Goal: Task Accomplishment & Management: Complete application form

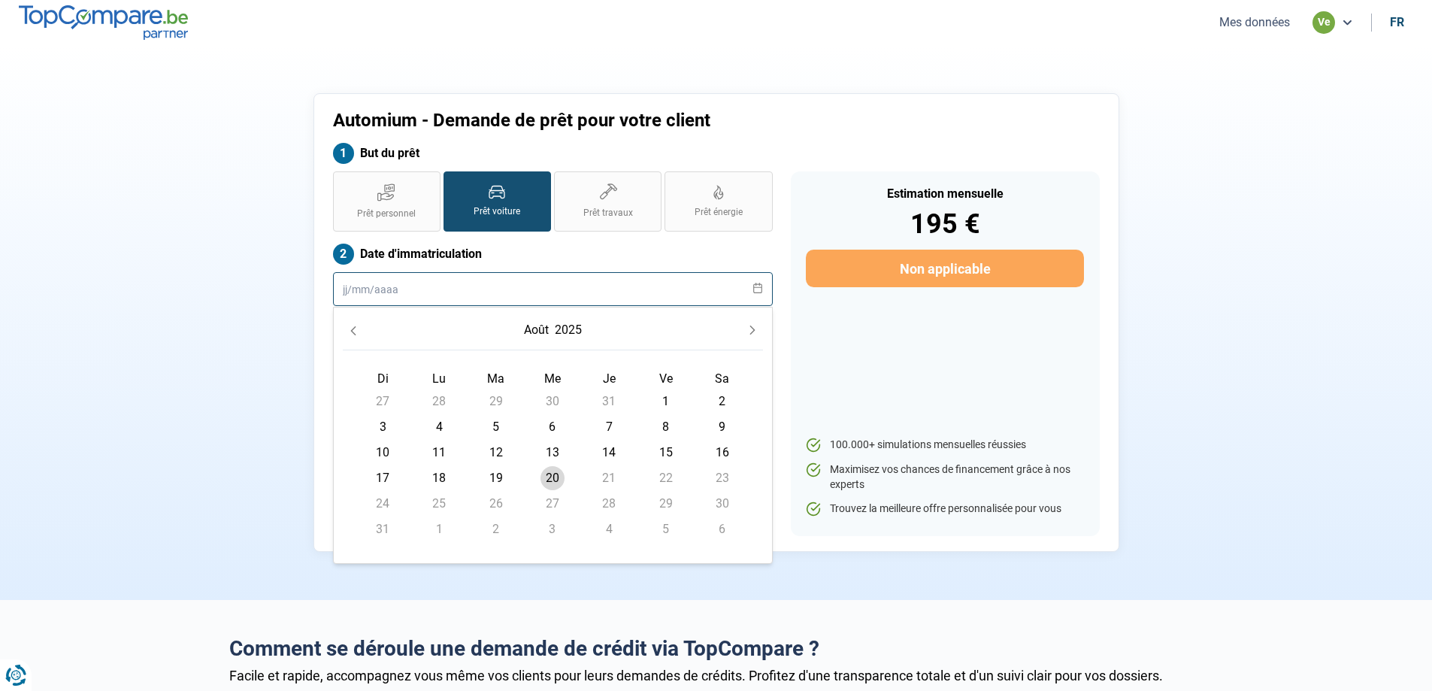
click at [461, 290] on input "text" at bounding box center [553, 289] width 440 height 34
type input "0"
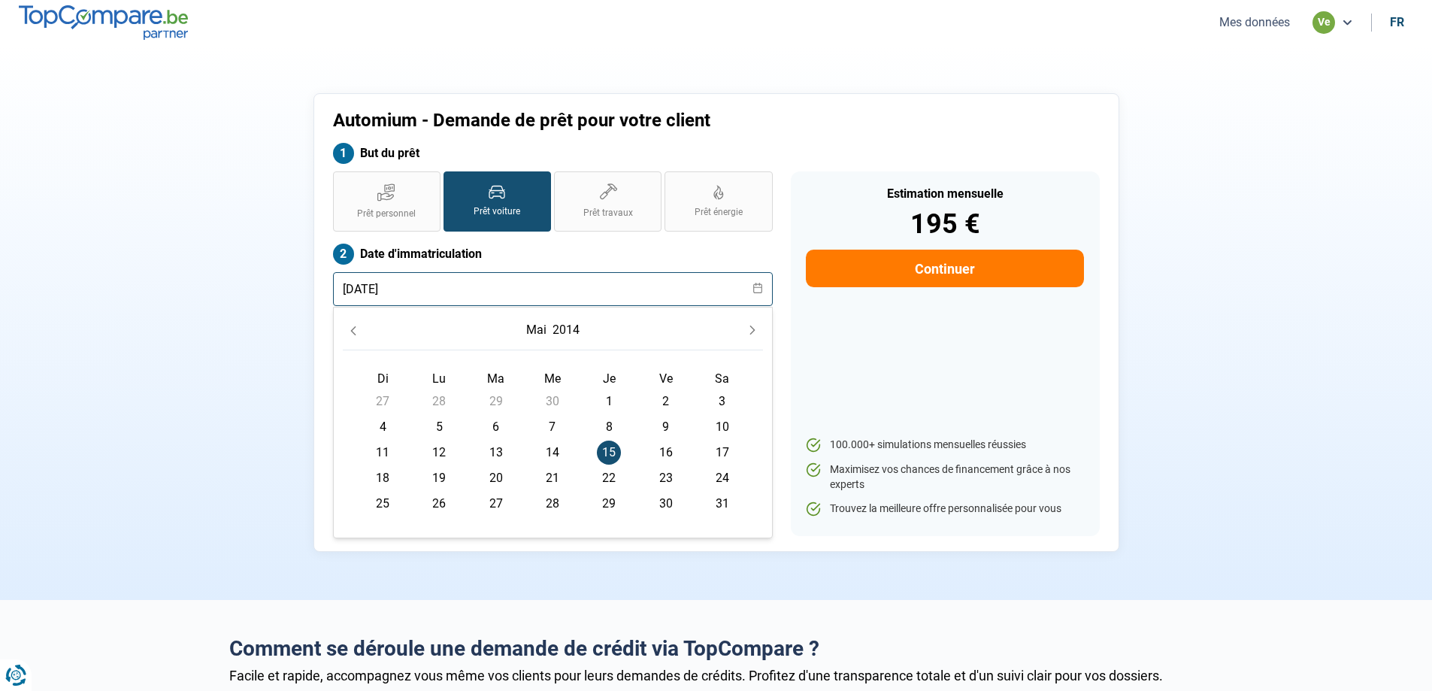
type input "[DATE]"
click at [614, 456] on span "15" at bounding box center [609, 453] width 24 height 24
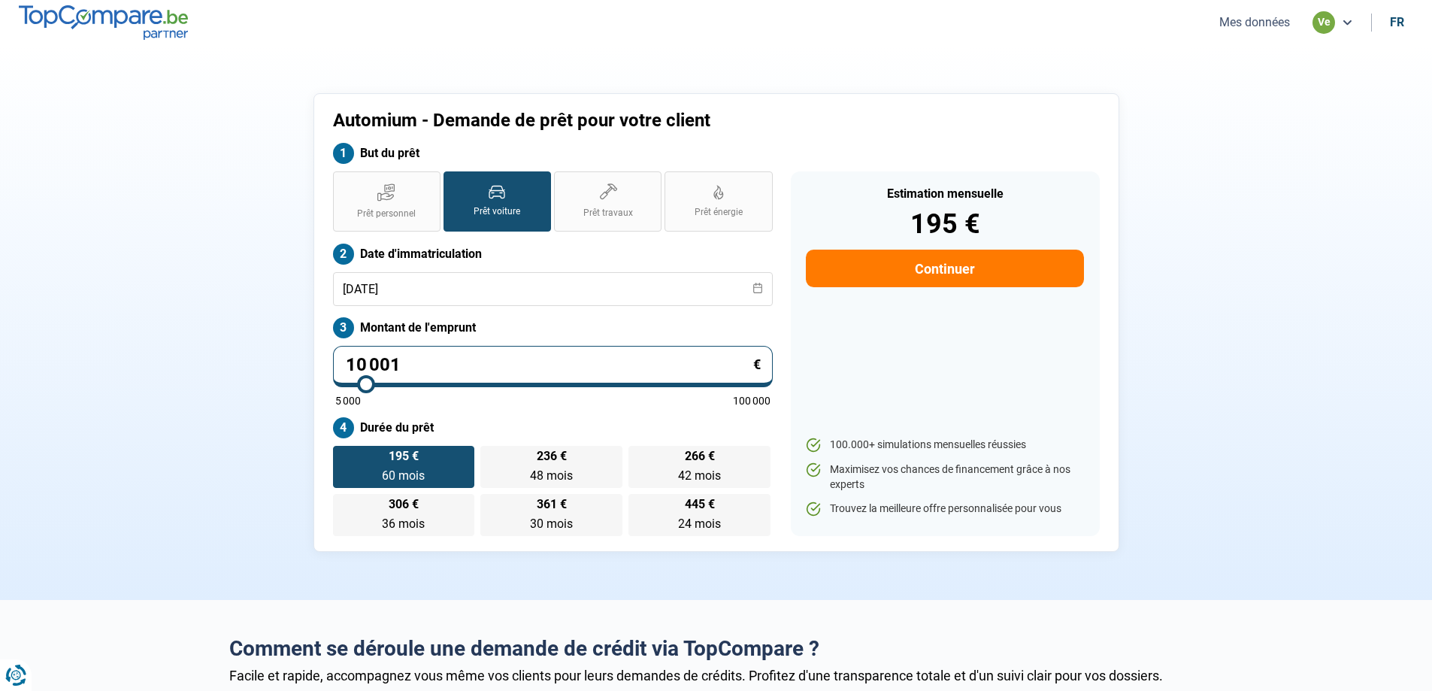
click at [414, 361] on input "10 001" at bounding box center [553, 366] width 440 height 41
type input "1 000"
type input "5000"
type input "100"
type input "5000"
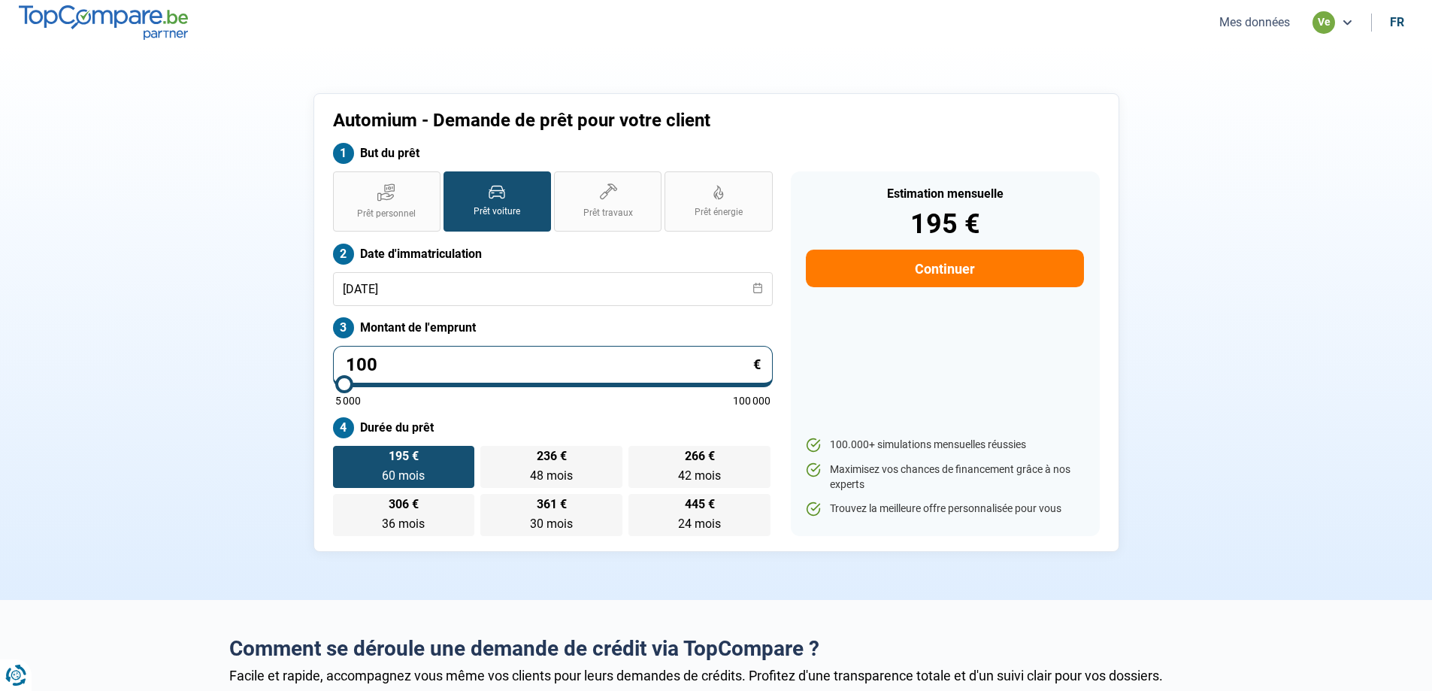
type input "10"
type input "5000"
type input "1"
type input "5000"
type input "0"
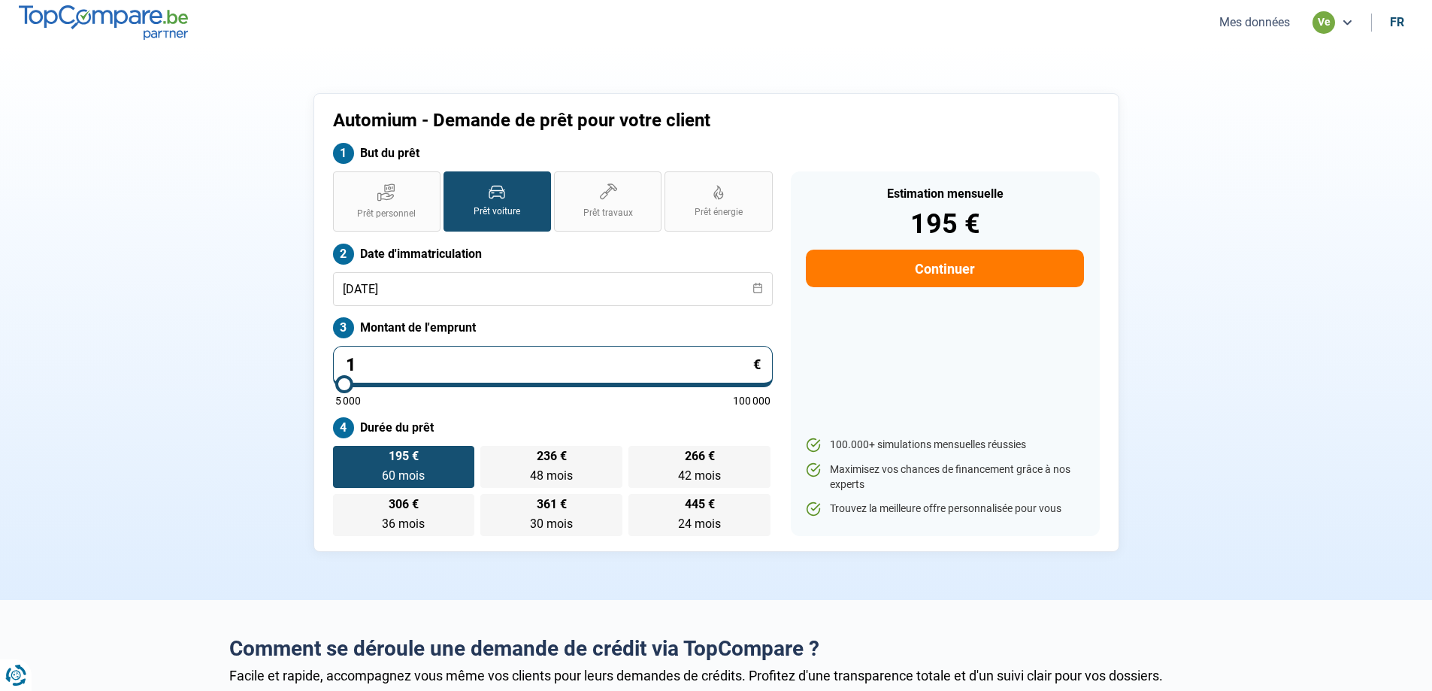
type input "5000"
type input "6"
type input "5000"
type input "64"
type input "5000"
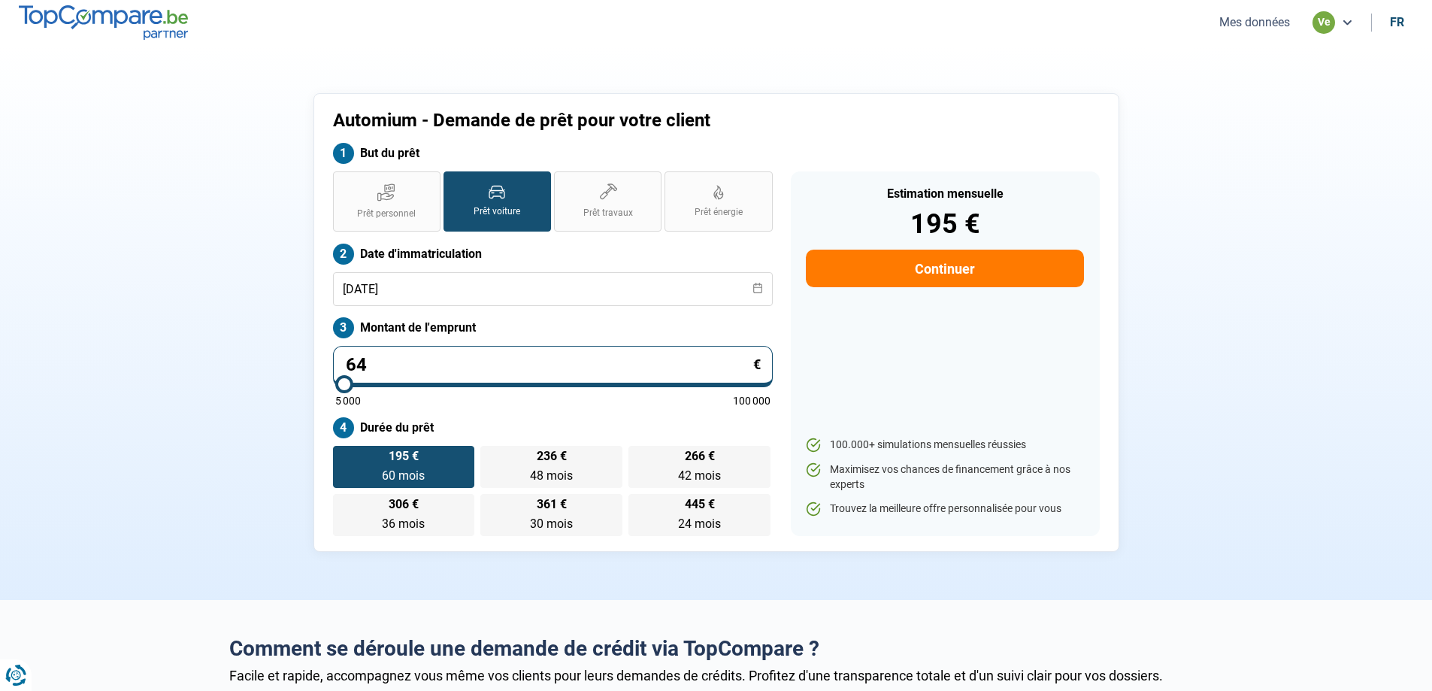
type input "649"
type input "5000"
type input "6 490"
type input "6500"
type input "6 490"
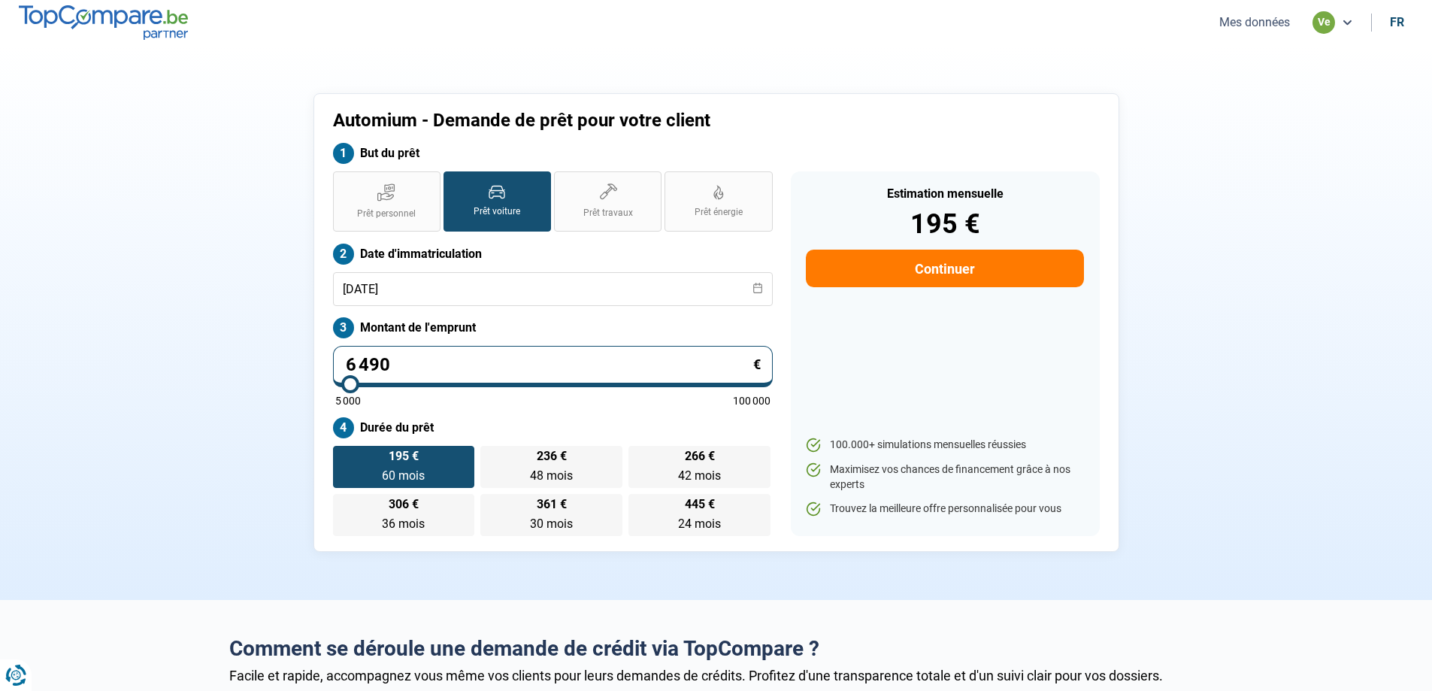
type input "6500"
radio input "true"
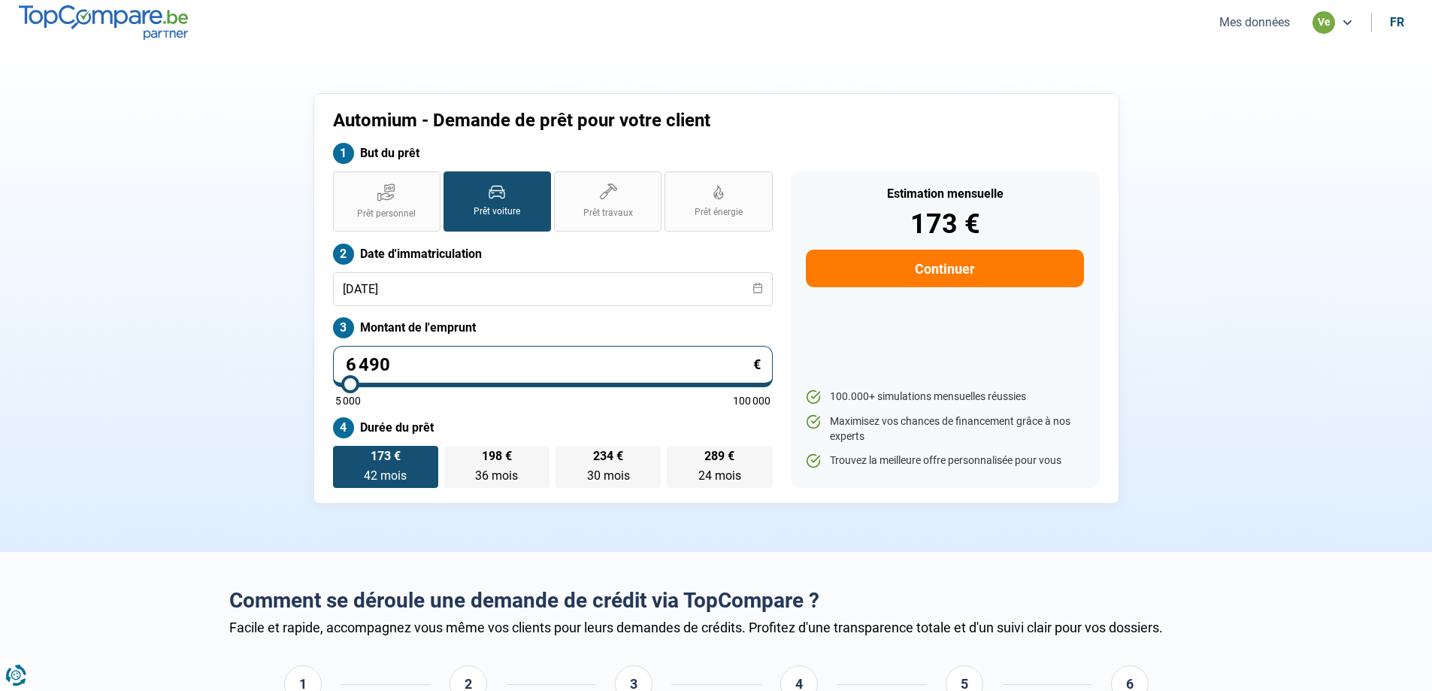
click at [391, 461] on span "173 €" at bounding box center [386, 456] width 30 height 12
click at [343, 456] on input "173 € 42 mois 42 mois" at bounding box center [338, 451] width 10 height 10
click at [425, 202] on label "Prêt personnel" at bounding box center [387, 201] width 108 height 60
click at [343, 181] on input "Prêt personnel" at bounding box center [338, 176] width 10 height 10
radio input "true"
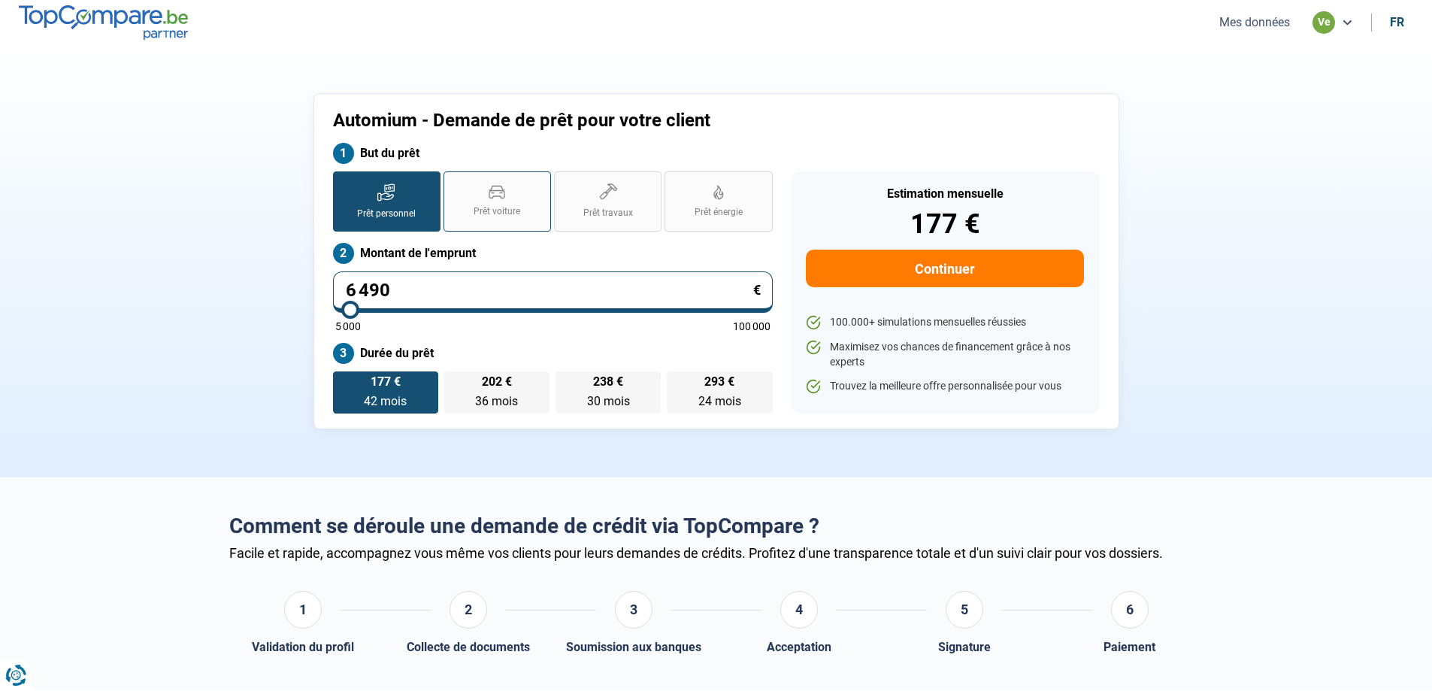
click at [497, 208] on span "Prêt voiture" at bounding box center [497, 211] width 47 height 13
click at [453, 181] on input "Prêt voiture" at bounding box center [449, 176] width 10 height 10
radio input "true"
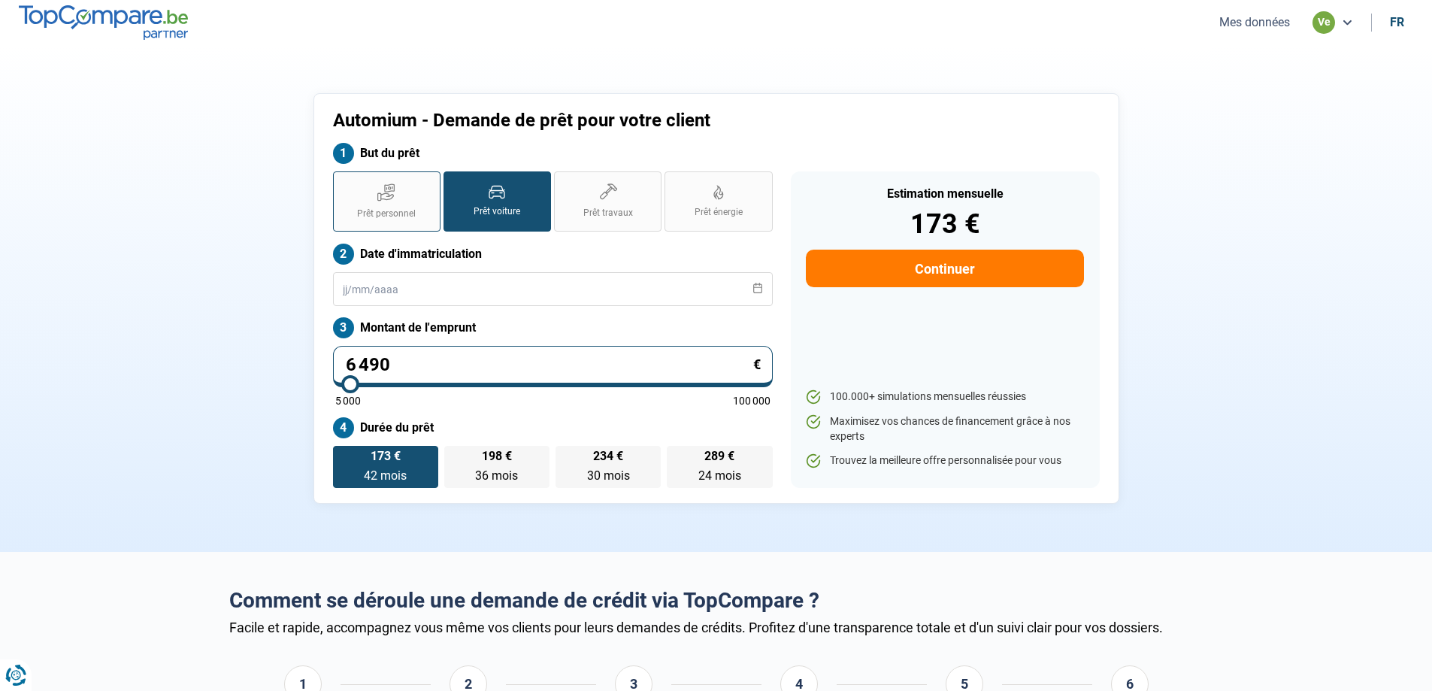
click at [410, 200] on label "Prêt personnel" at bounding box center [387, 201] width 108 height 60
click at [343, 181] on input "Prêt personnel" at bounding box center [338, 176] width 10 height 10
radio input "true"
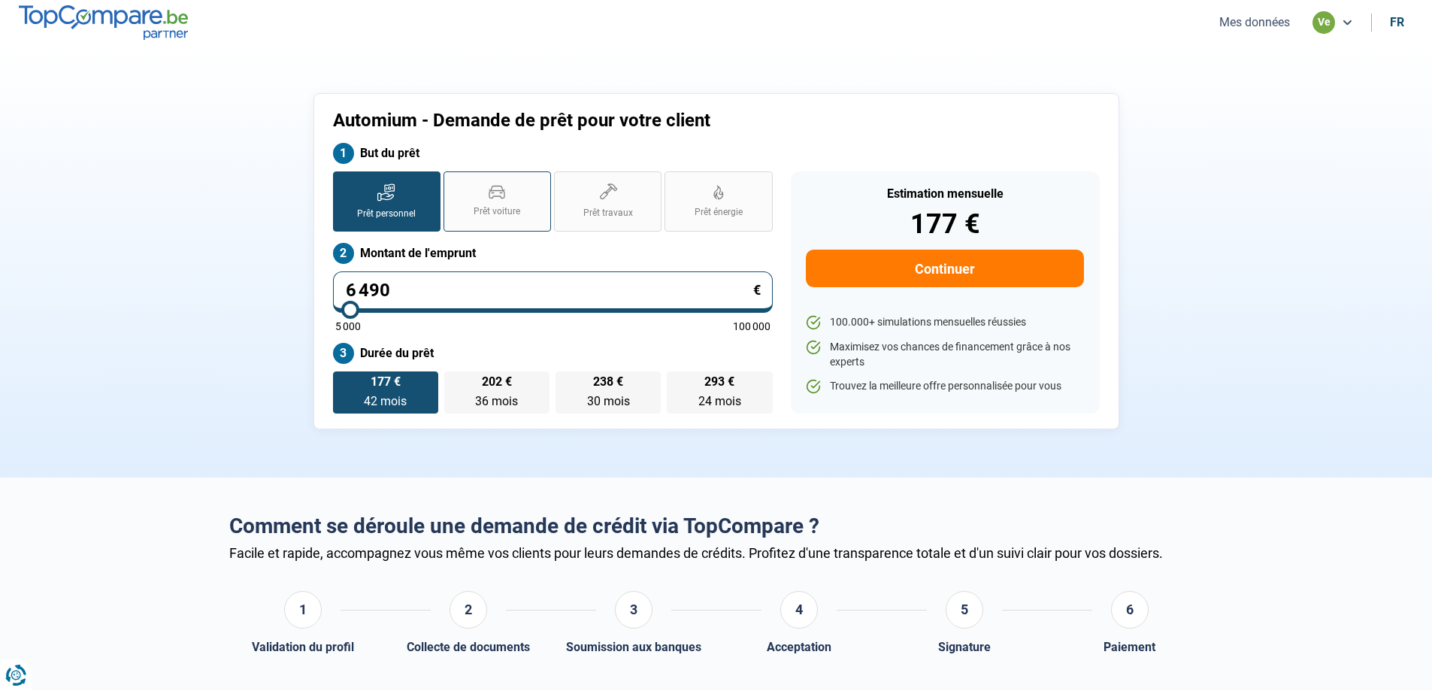
click at [518, 217] on span "Prêt voiture" at bounding box center [497, 211] width 47 height 13
click at [453, 181] on input "Prêt voiture" at bounding box center [449, 176] width 10 height 10
radio input "true"
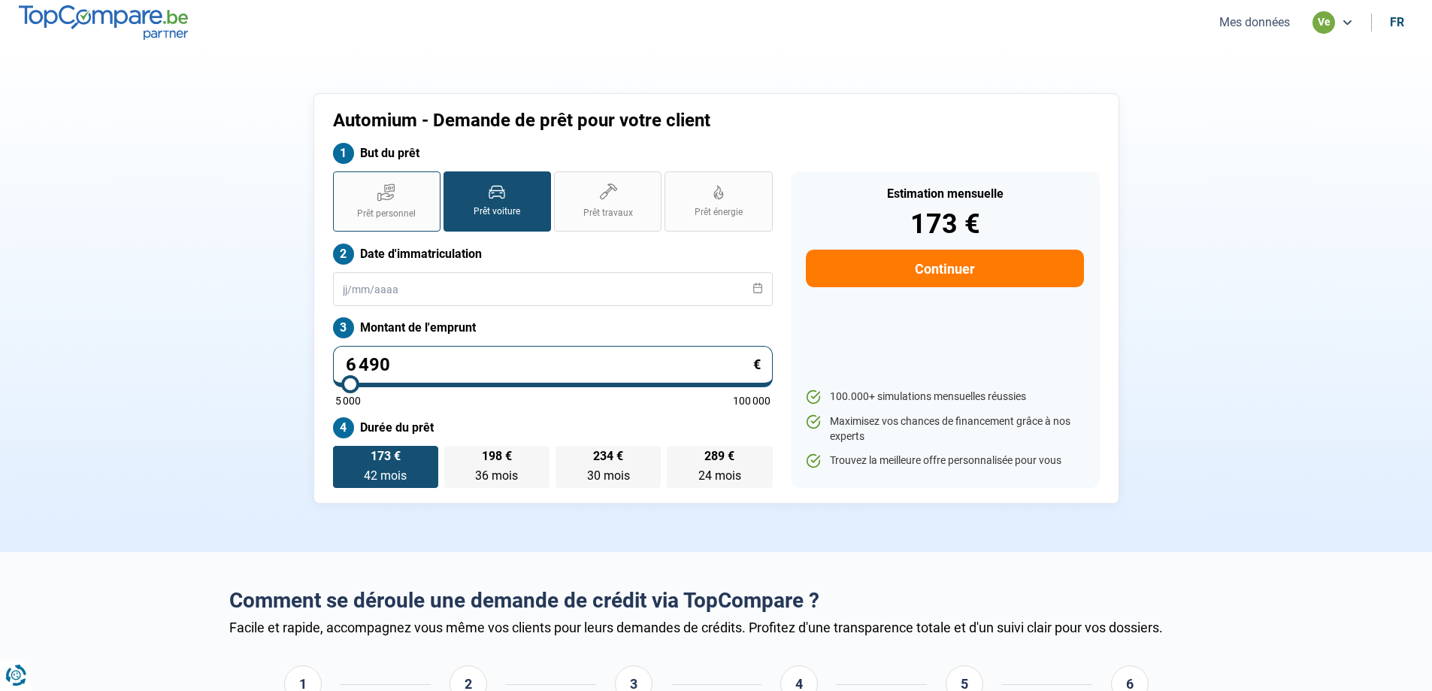
click at [427, 208] on label "Prêt personnel" at bounding box center [387, 201] width 108 height 60
click at [343, 181] on input "Prêt personnel" at bounding box center [338, 176] width 10 height 10
radio input "true"
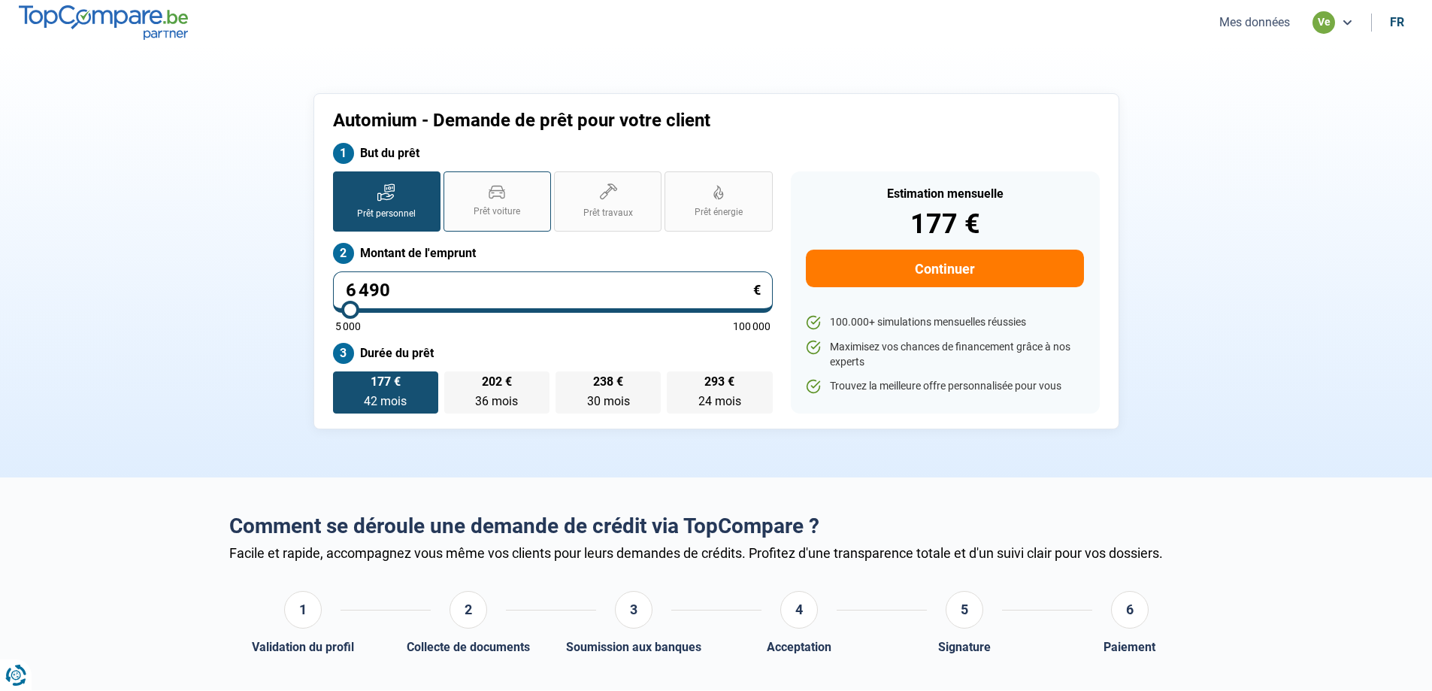
click at [481, 193] on label "Prêt voiture" at bounding box center [498, 201] width 108 height 60
click at [453, 181] on input "Prêt voiture" at bounding box center [449, 176] width 10 height 10
radio input "true"
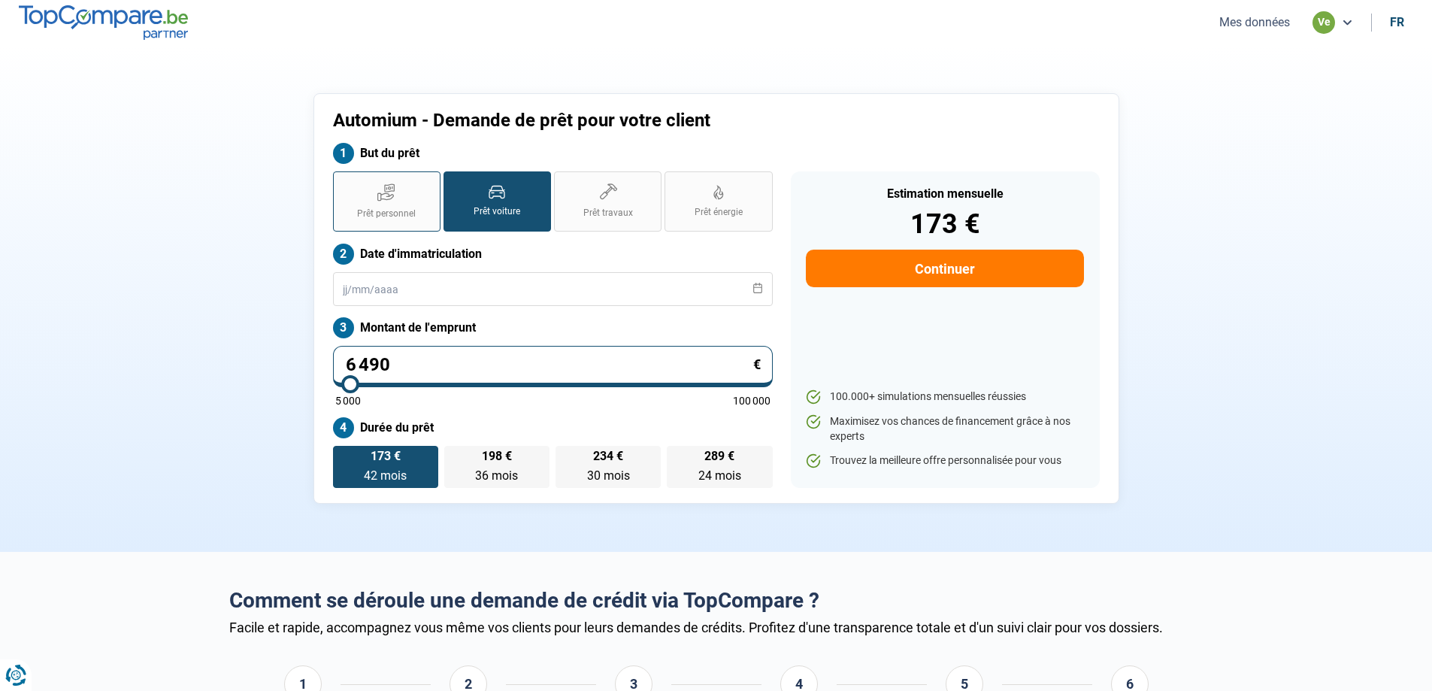
click at [417, 197] on label "Prêt personnel" at bounding box center [387, 201] width 108 height 60
click at [343, 181] on input "Prêt personnel" at bounding box center [338, 176] width 10 height 10
radio input "true"
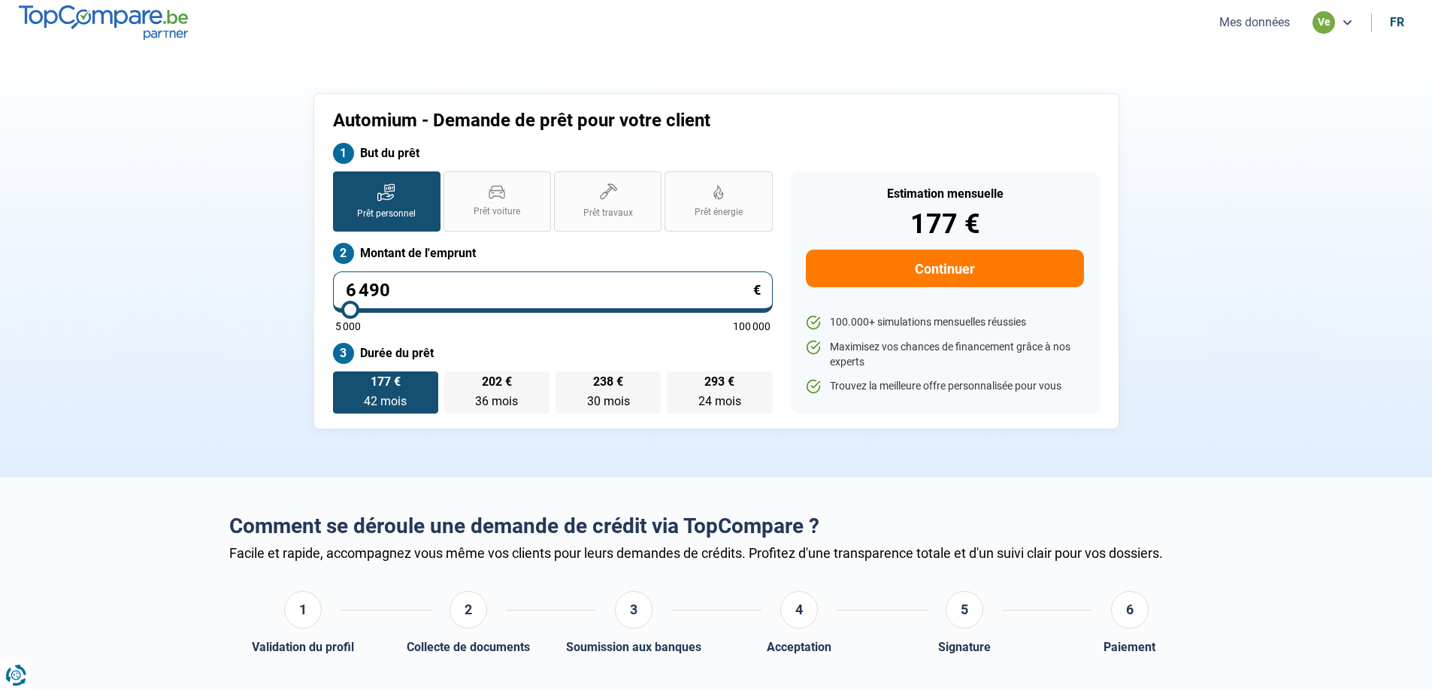
drag, startPoint x: 446, startPoint y: 285, endPoint x: 15, endPoint y: 259, distance: 431.7
click at [15, 259] on section "Automium - Demande de prêt pour votre client But du prêt Prêt personnel Prêt vo…" at bounding box center [716, 261] width 1432 height 432
type input "2"
type input "5000"
type input "25"
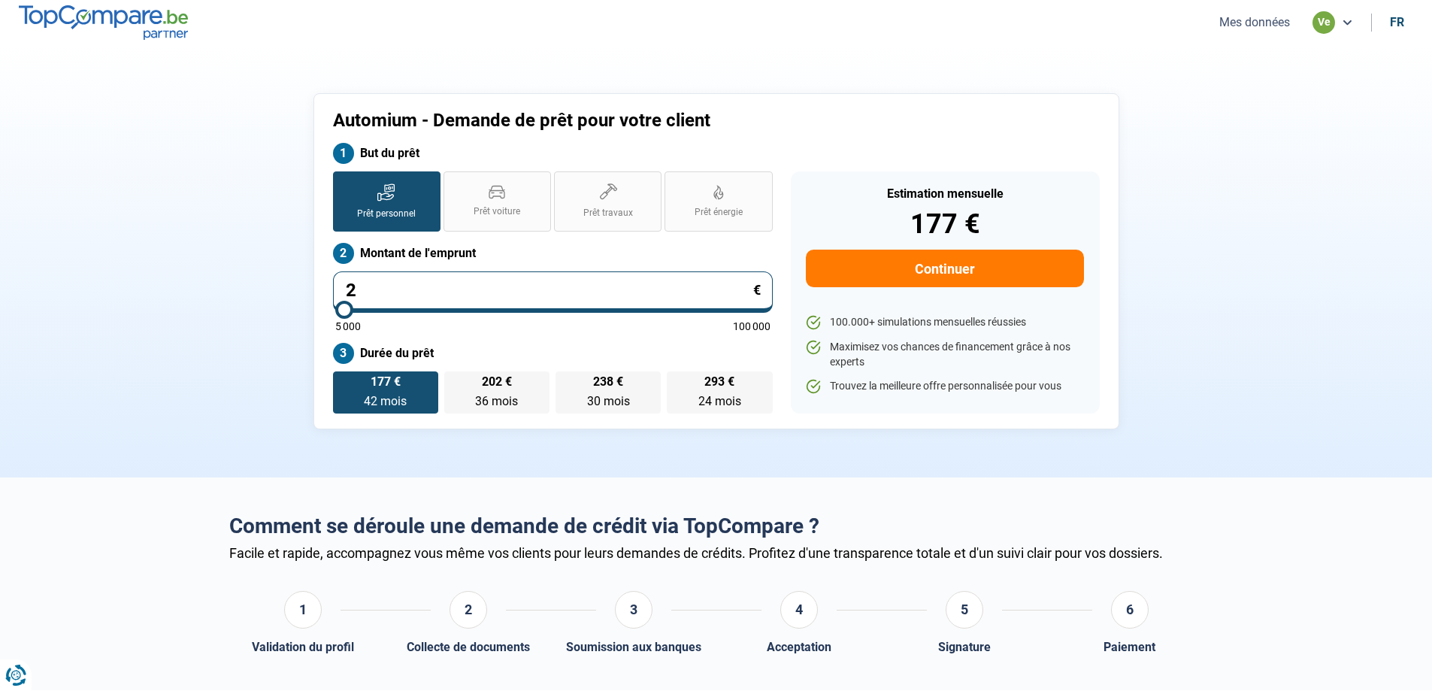
type input "5000"
type input "250"
type input "5000"
type input "2 500"
type input "5000"
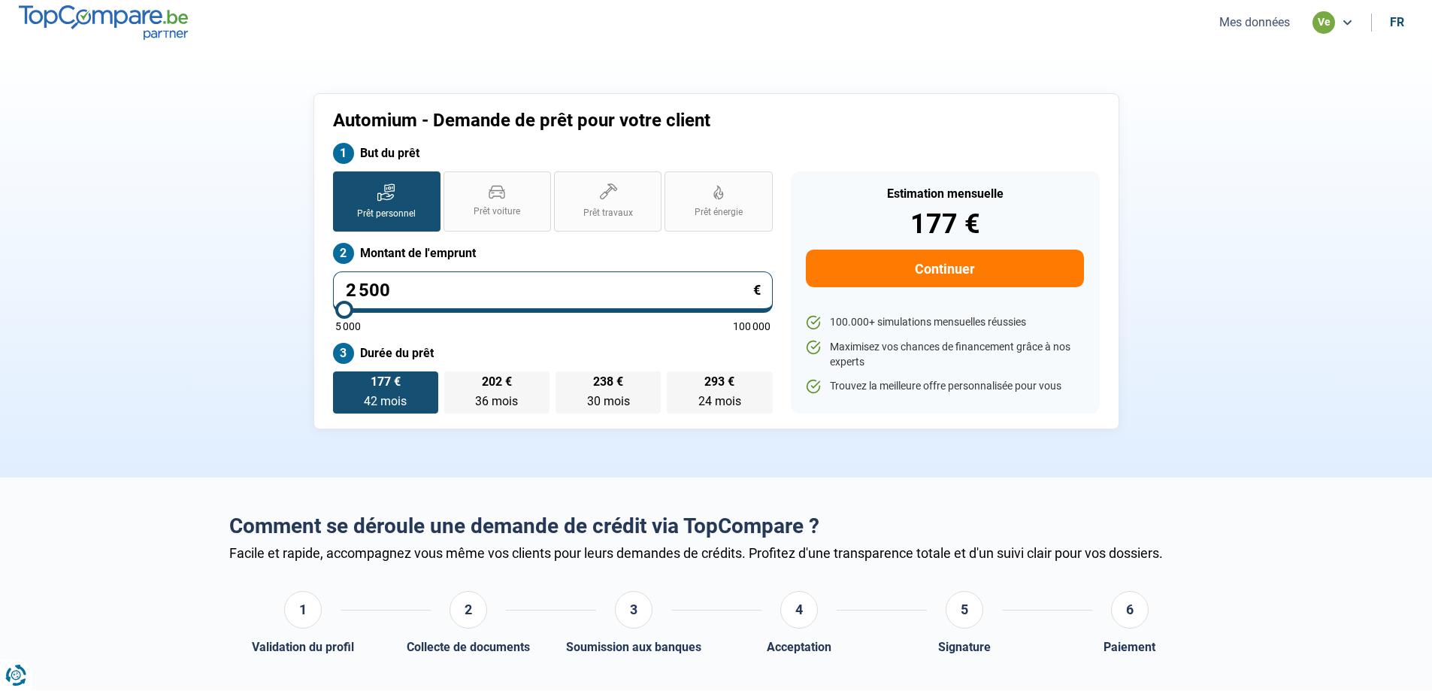
type input "25 000"
type input "25000"
type input "2 500"
type input "5000"
type input "250"
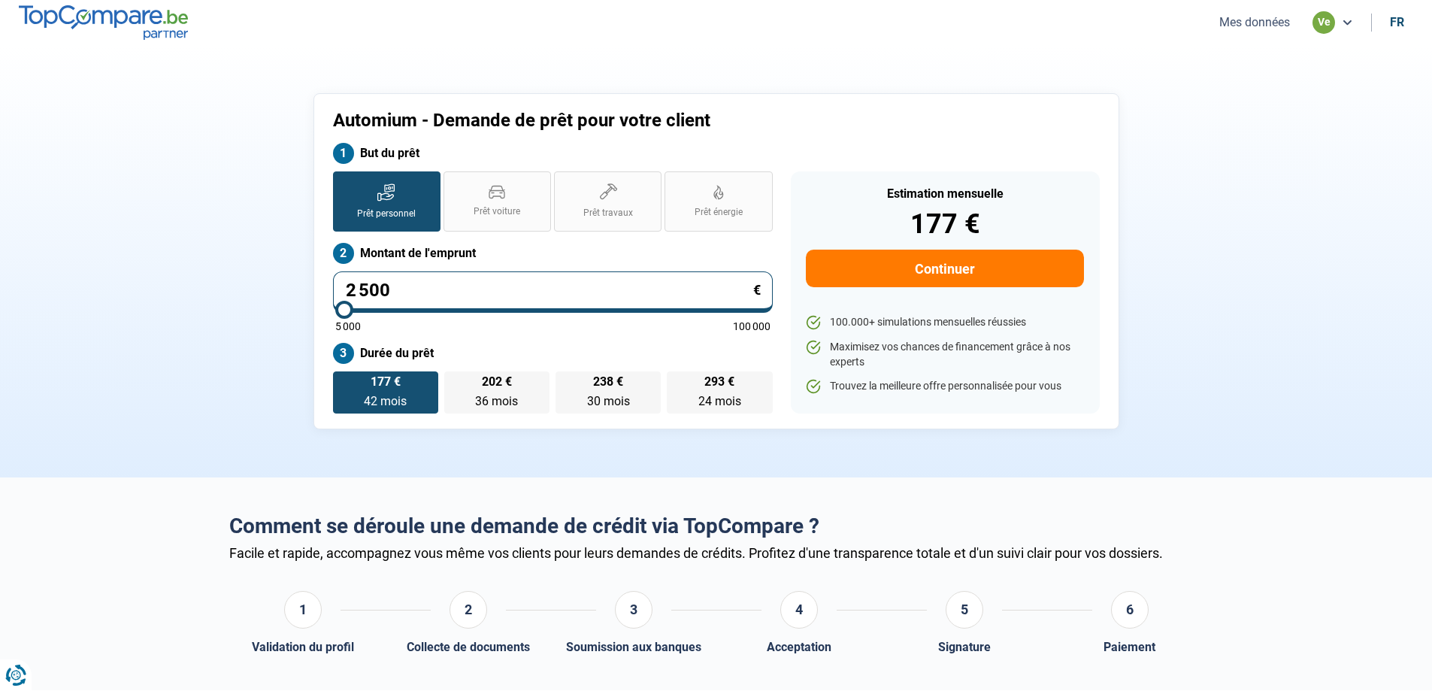
type input "5000"
type input "25"
type input "5000"
type input "254"
type input "5000"
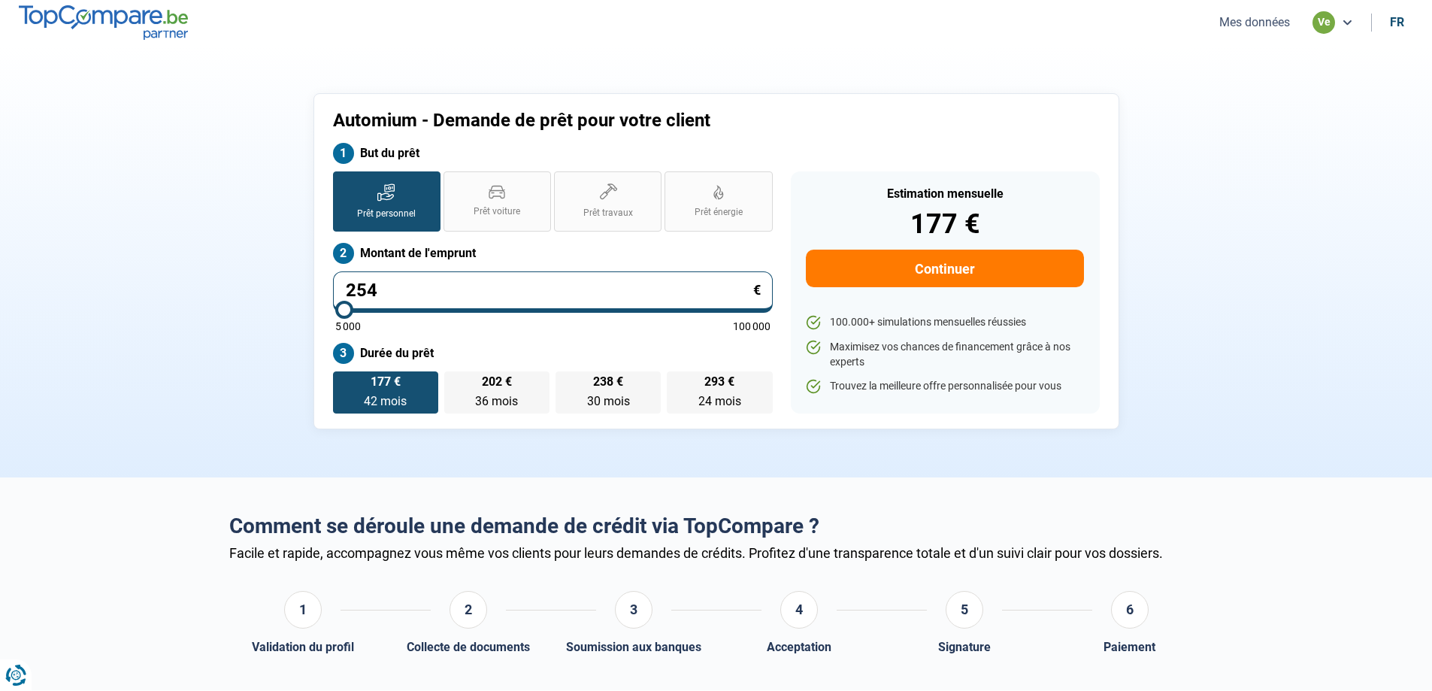
type input "2 549"
type input "5000"
type input "25 499"
type input "25500"
type input "254 990"
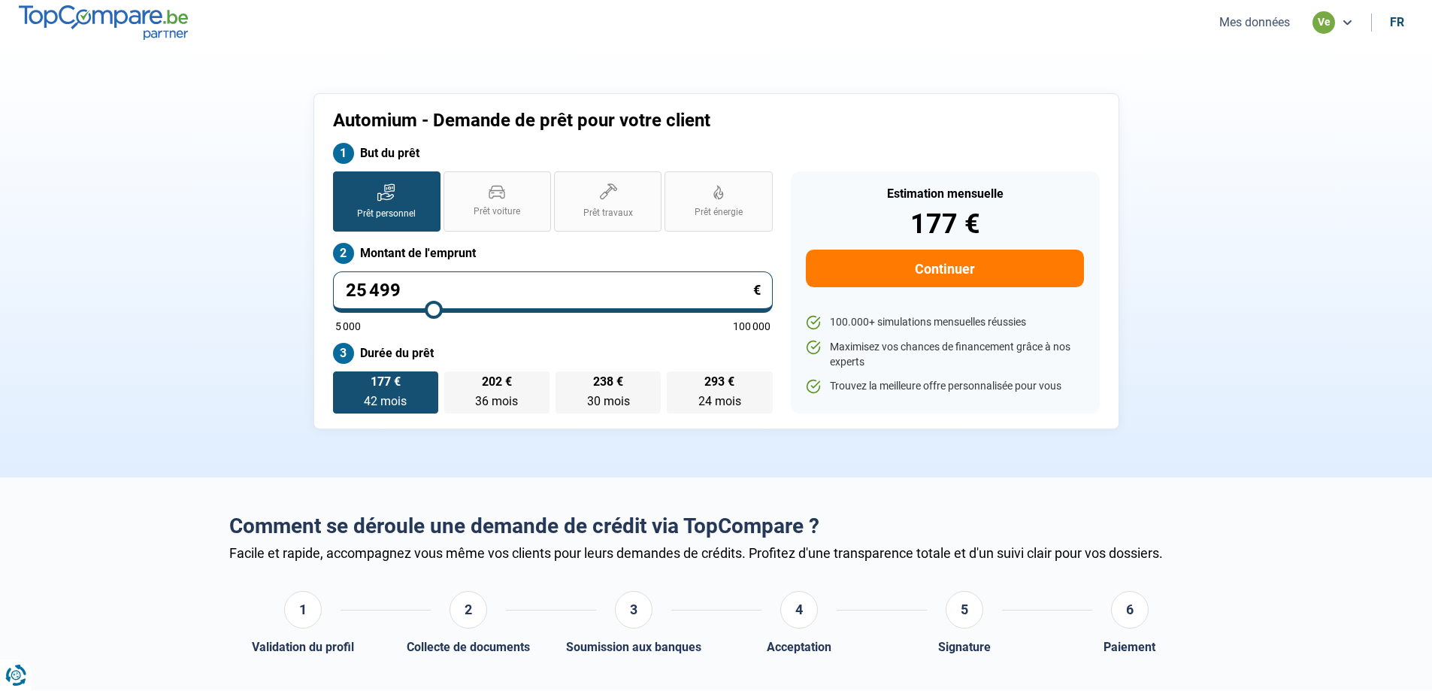
type input "100000"
type input "25 499"
type input "25500"
type input "2 549"
type input "5000"
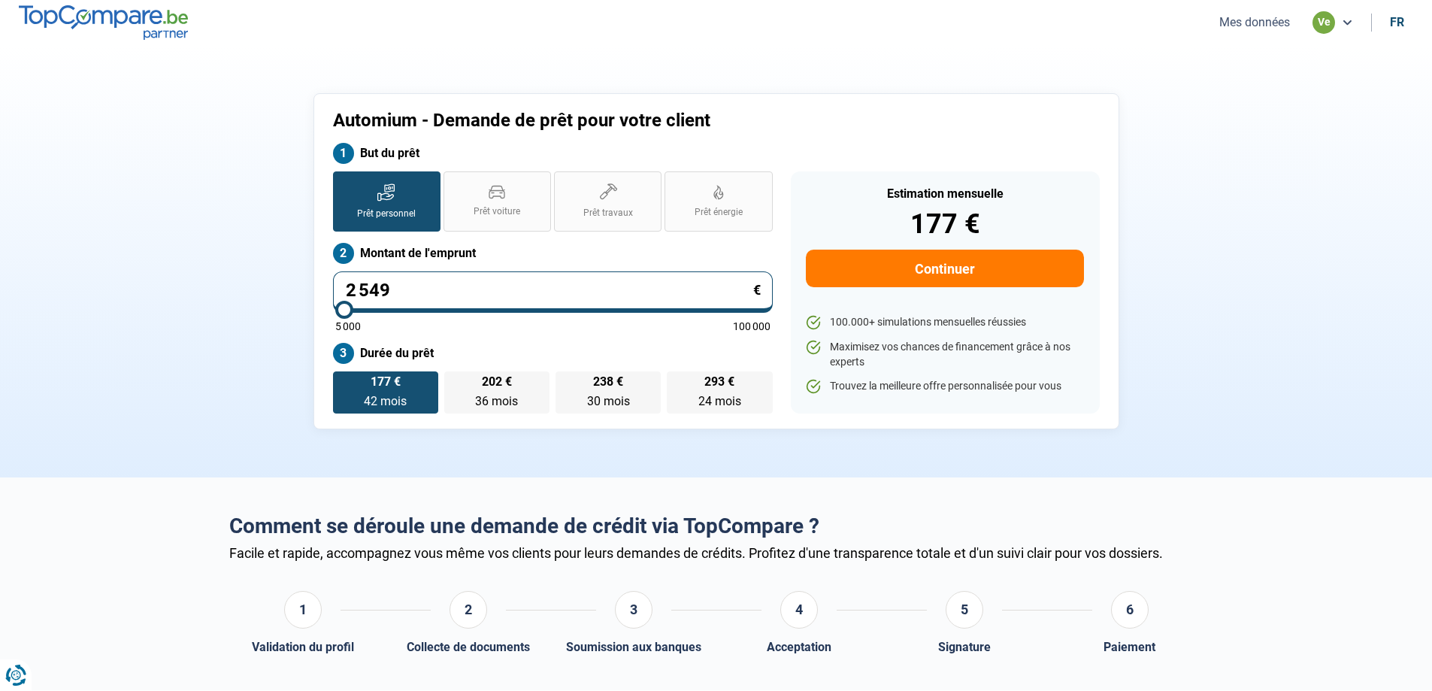
type input "254"
type input "5000"
type input "25"
type input "5000"
type input "2"
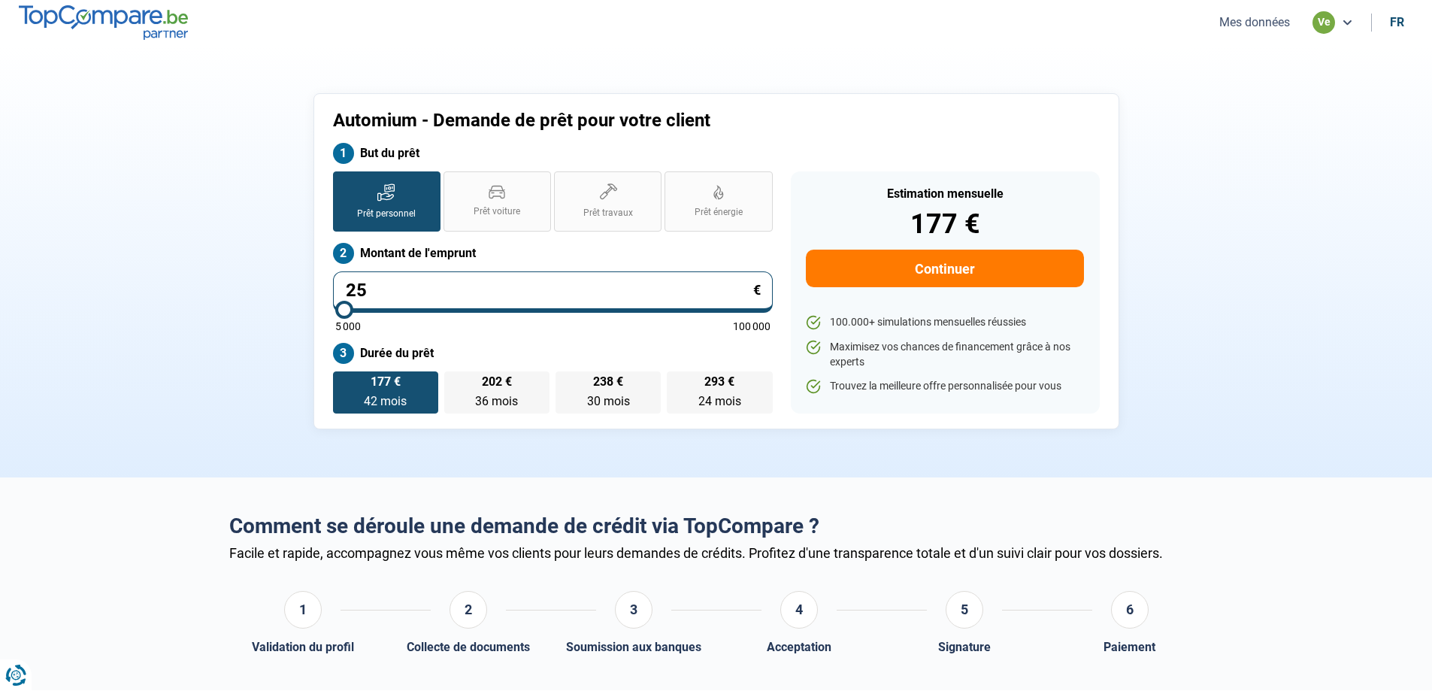
type input "5000"
type input "24"
type input "5000"
type input "249"
type input "5000"
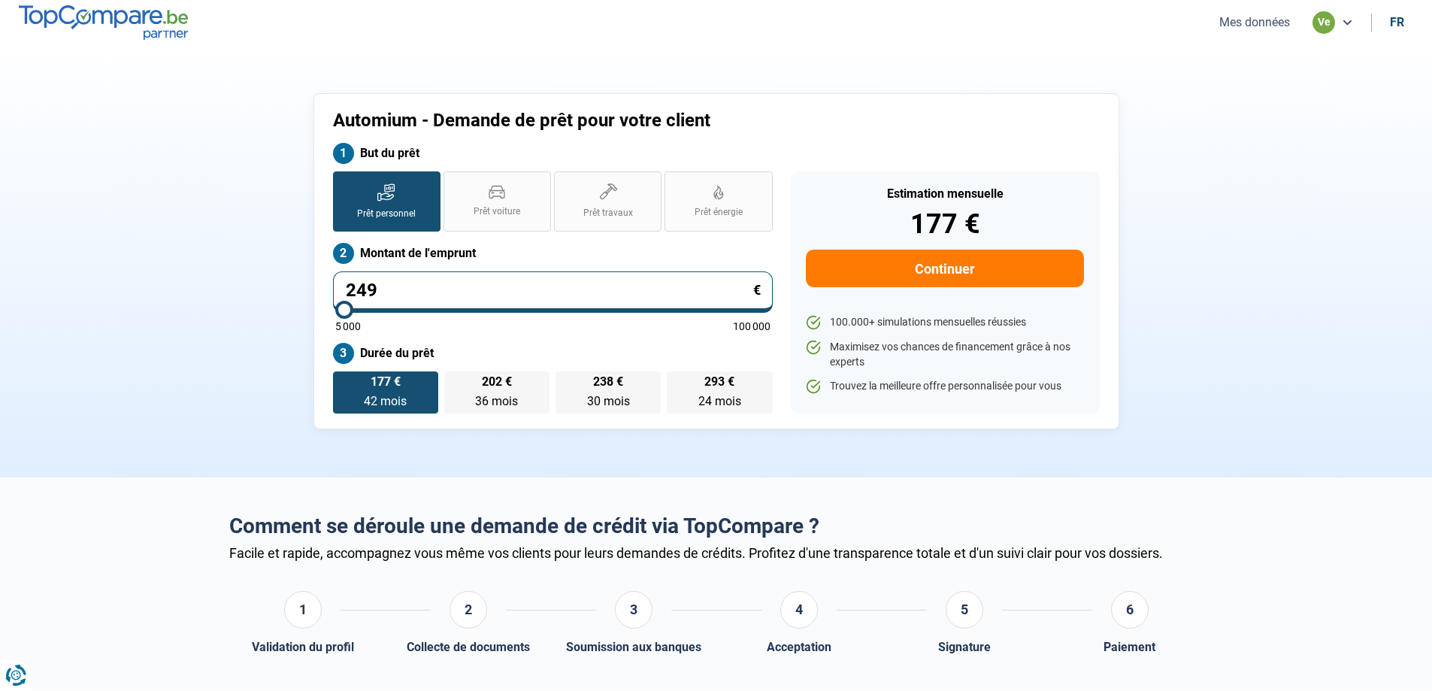
type input "2 499"
type input "5000"
type input "24 990"
type input "25000"
type input "24 990"
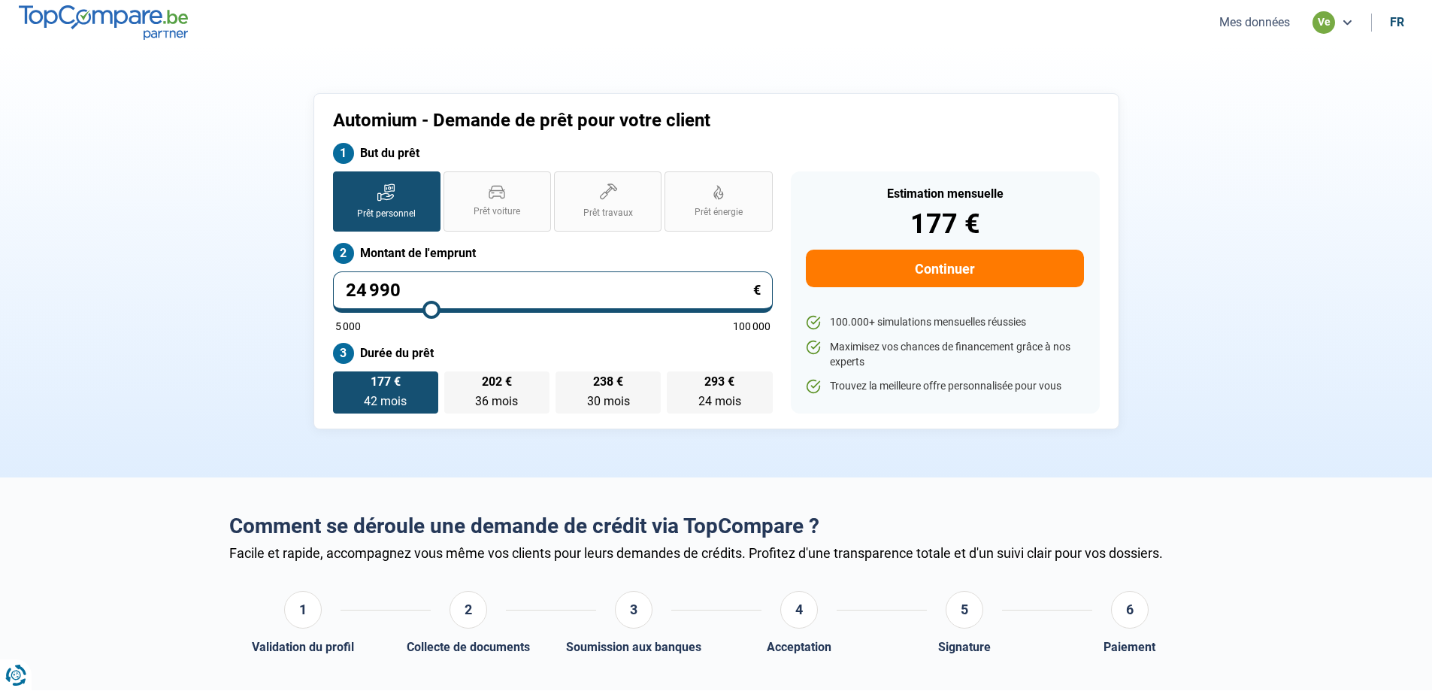
type input "25000"
radio input "false"
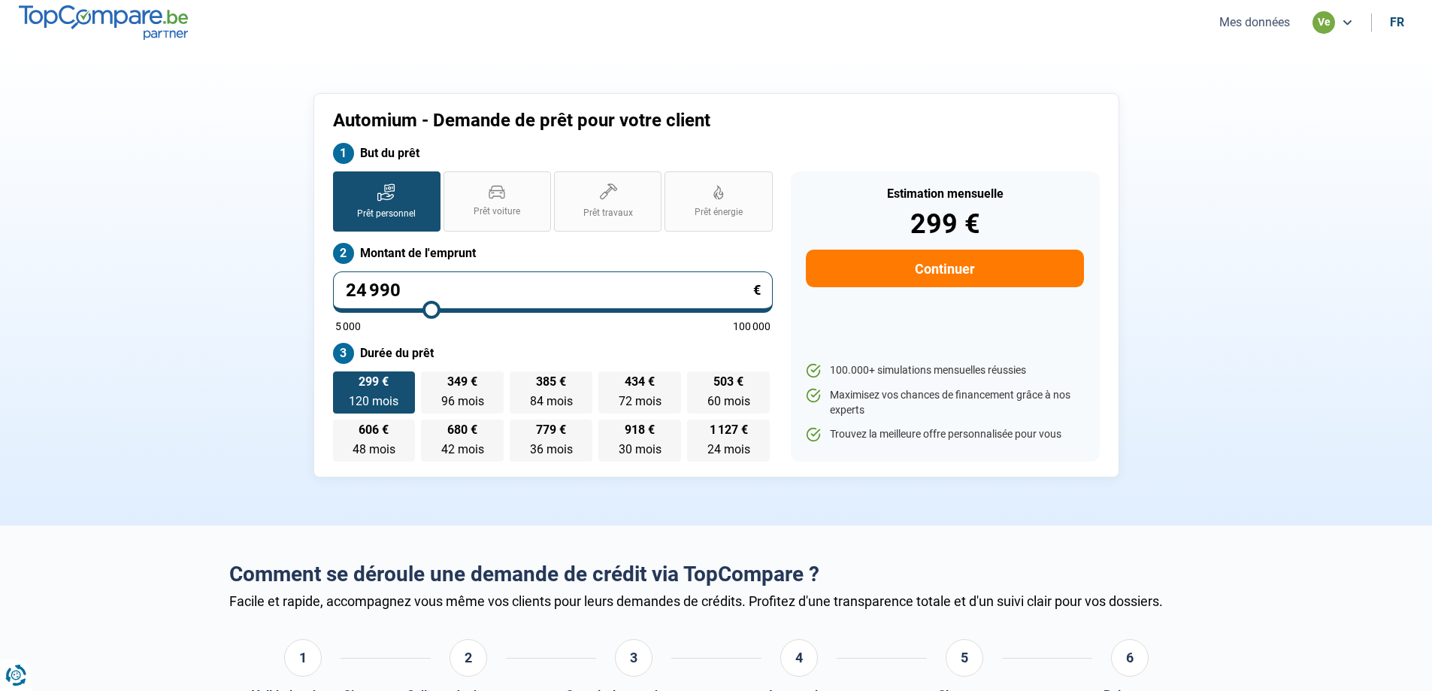
drag, startPoint x: 195, startPoint y: 306, endPoint x: 226, endPoint y: 341, distance: 47.4
click at [195, 307] on section "Automium - Demande de prêt pour votre client But du prêt Prêt personnel Prêt vo…" at bounding box center [716, 285] width 1432 height 480
click at [561, 435] on span "779 €" at bounding box center [551, 430] width 30 height 12
click at [520, 429] on input "779 € 36 mois 36 mois" at bounding box center [515, 425] width 10 height 10
radio input "true"
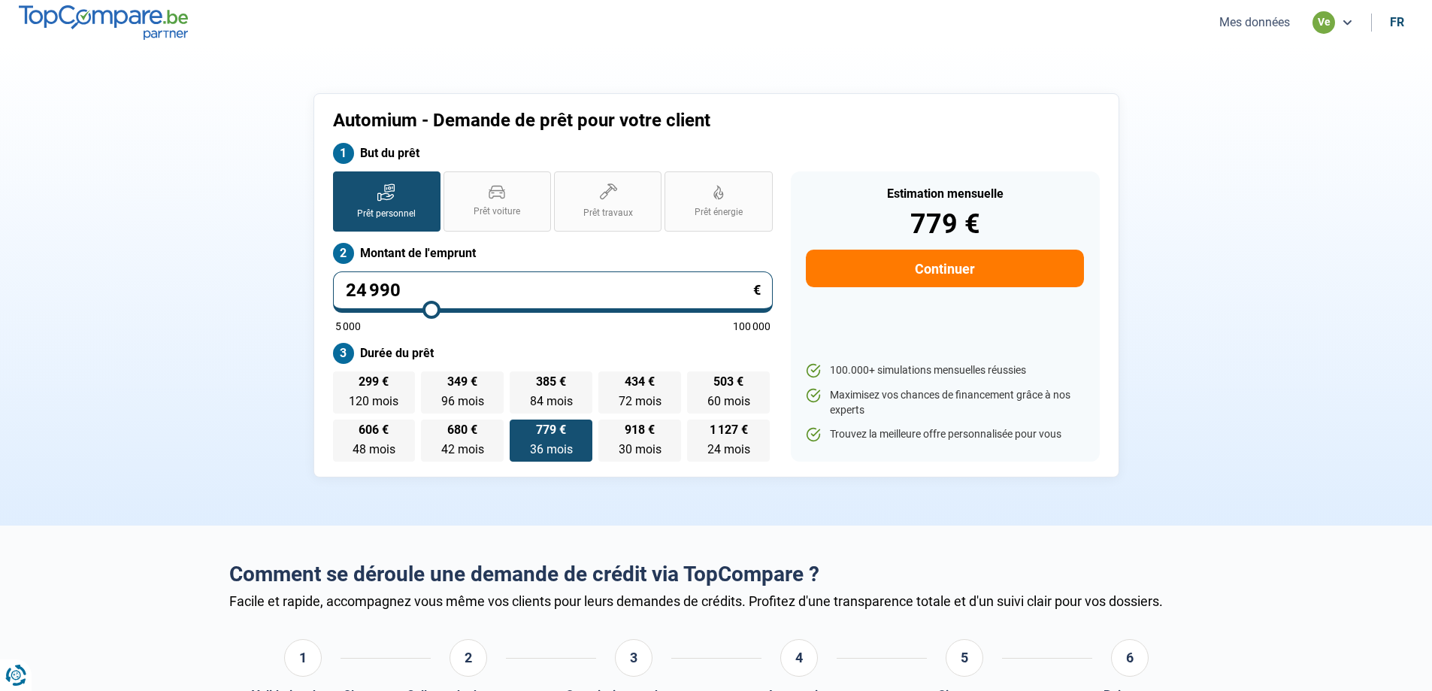
click at [949, 281] on button "Continuer" at bounding box center [944, 269] width 277 height 38
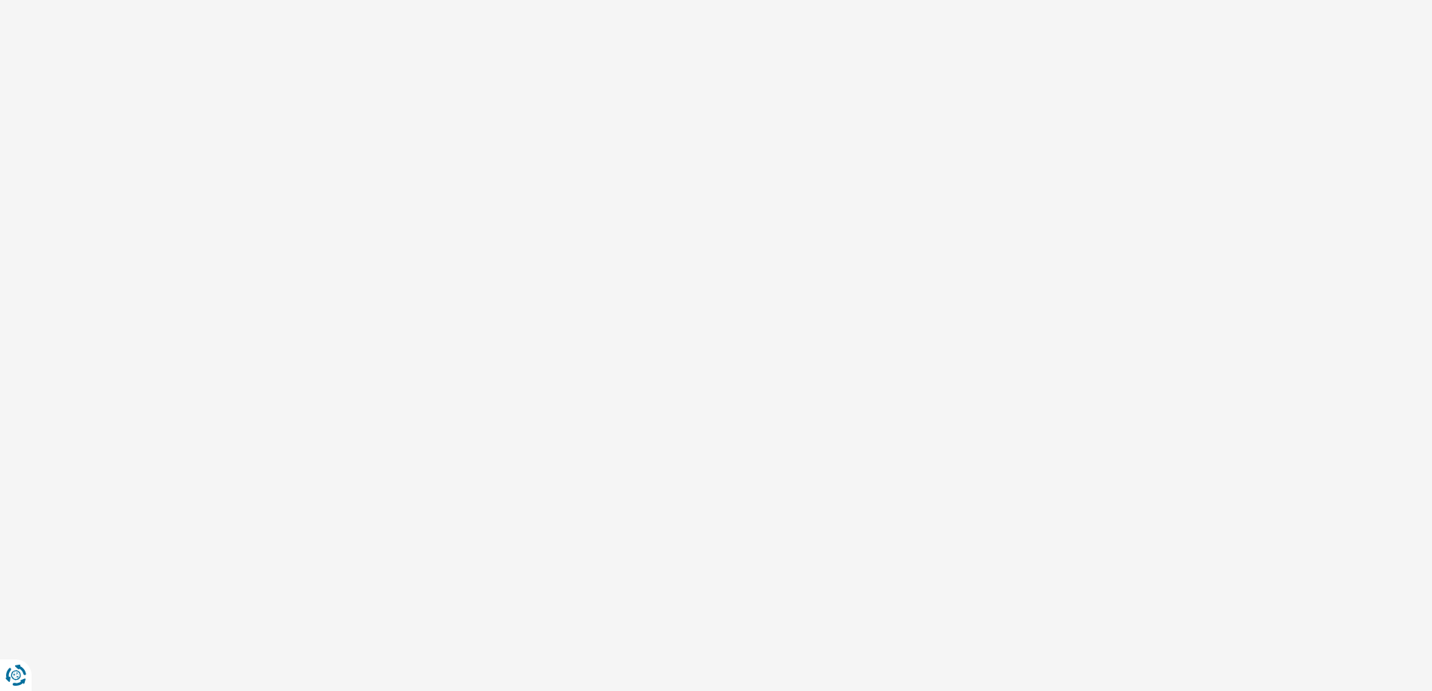
select select "32"
